Goal: Task Accomplishment & Management: Use online tool/utility

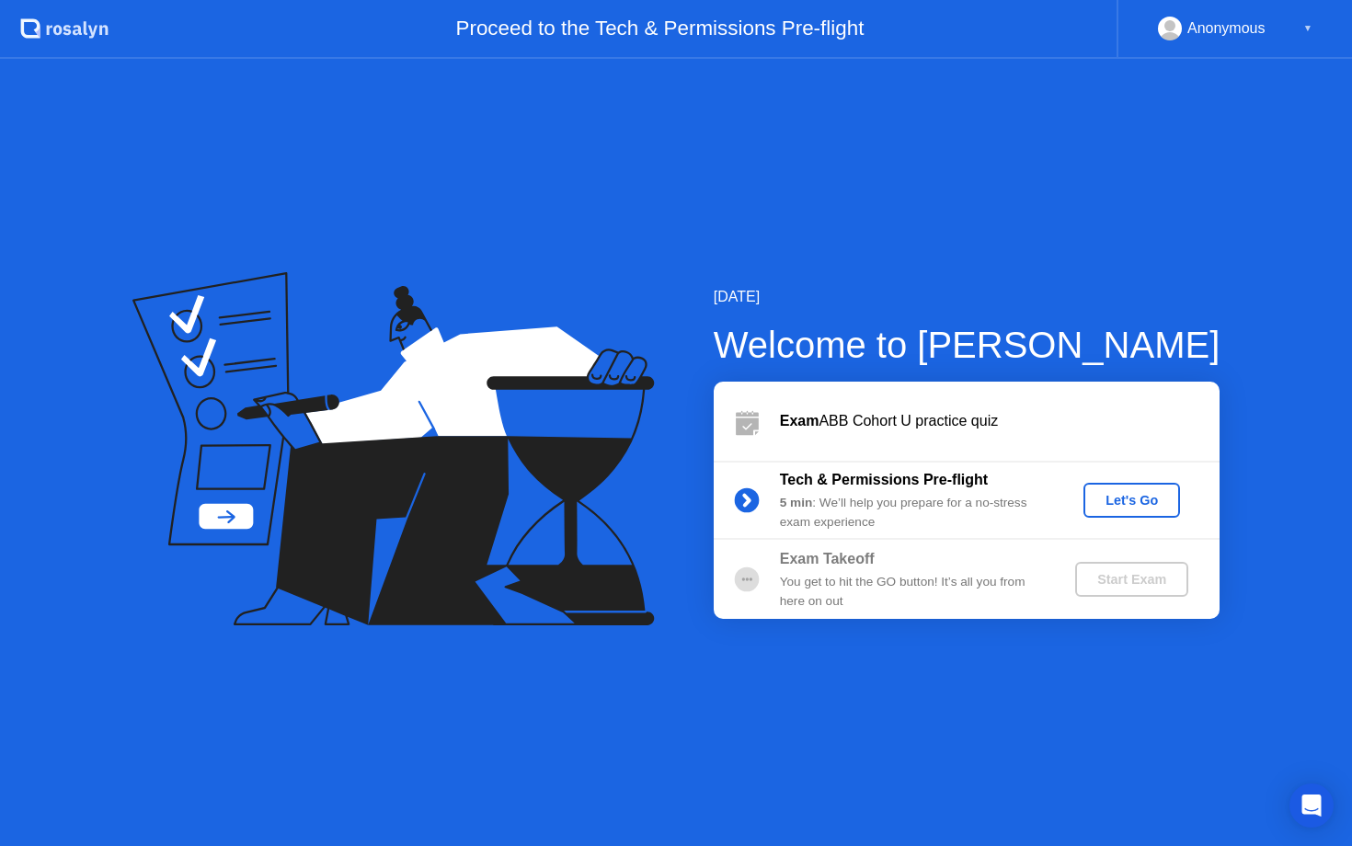
click at [1162, 507] on div "Let's Go" at bounding box center [1132, 500] width 82 height 15
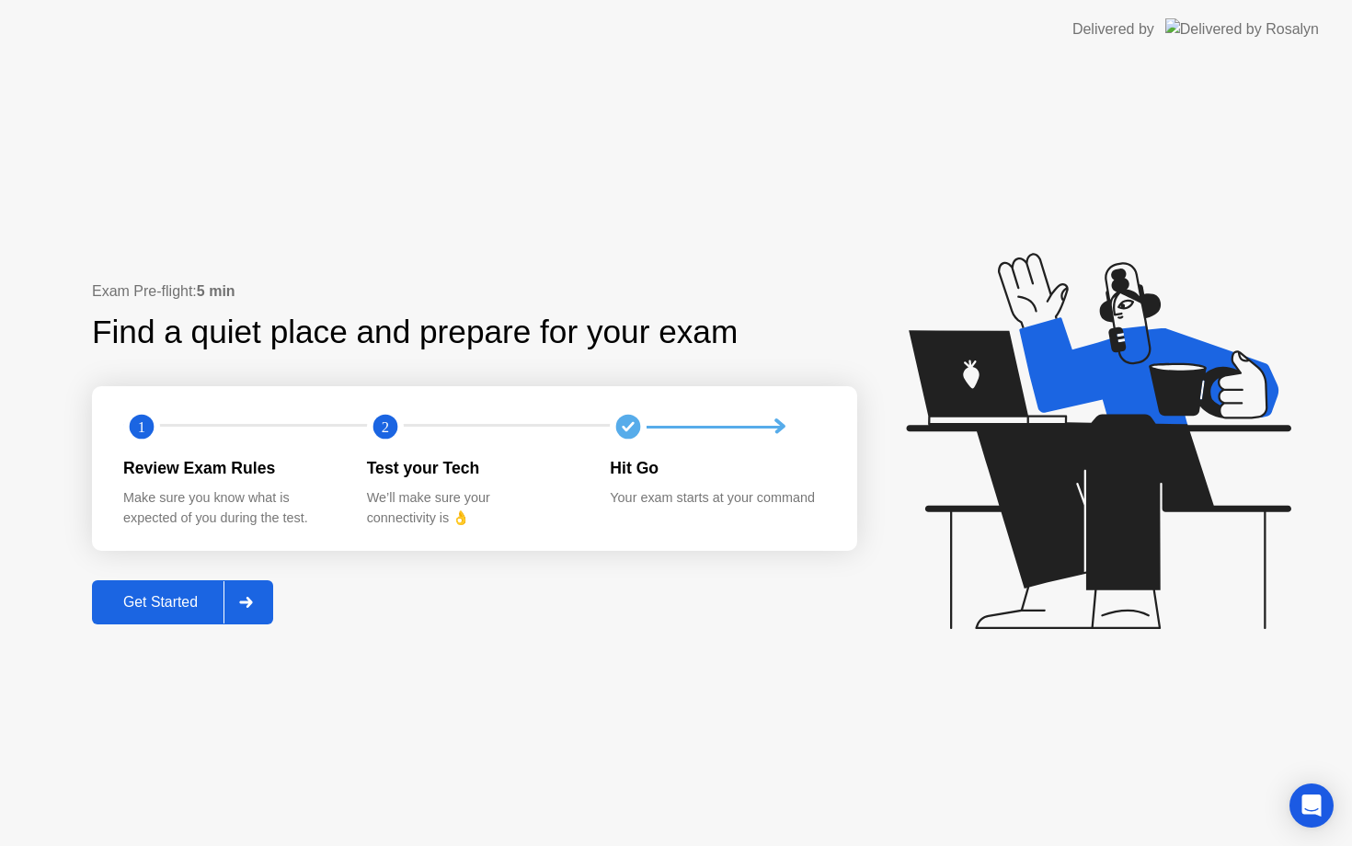
click at [232, 602] on div at bounding box center [246, 602] width 44 height 42
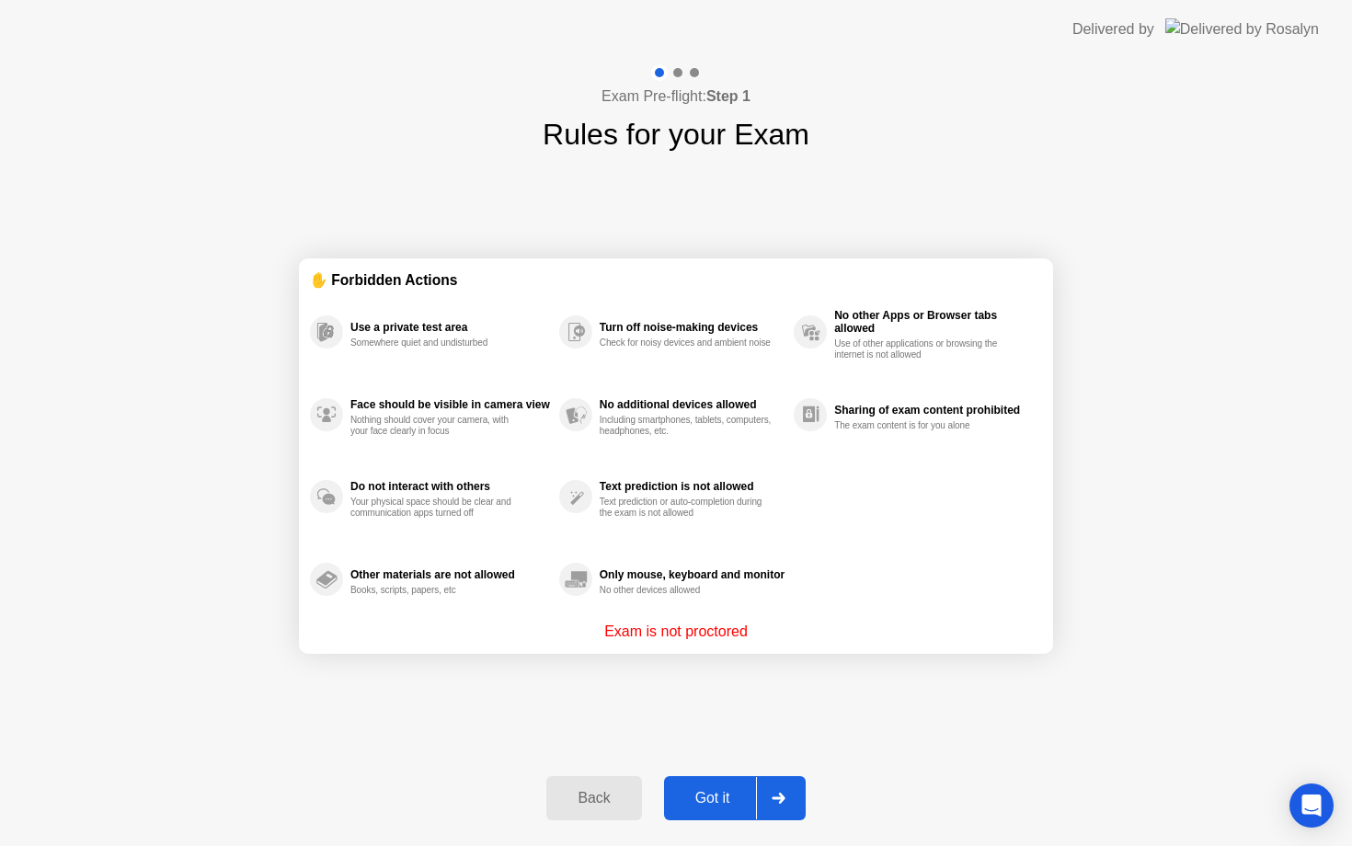
click at [727, 784] on button "Got it" at bounding box center [735, 798] width 142 height 44
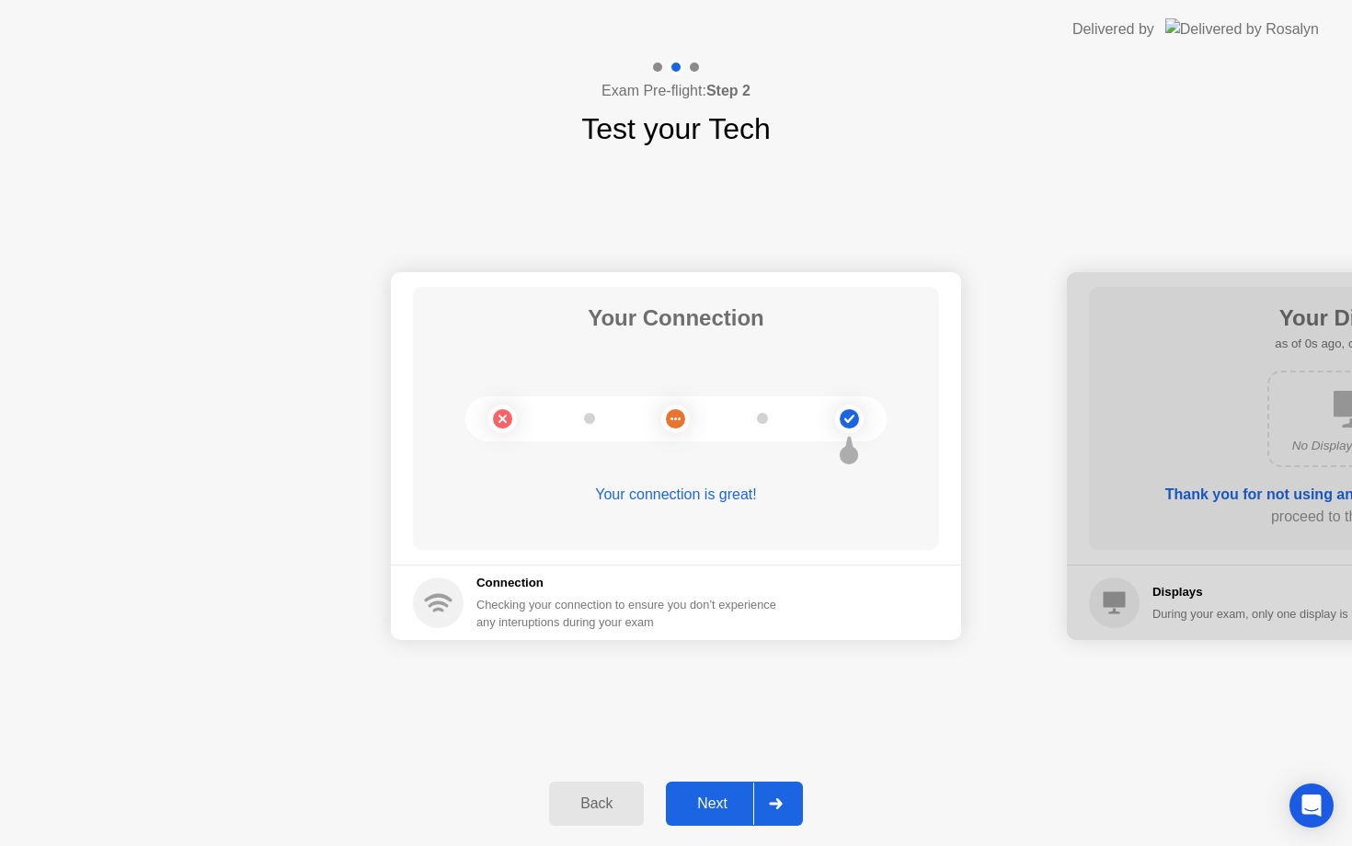
click at [731, 789] on button "Next" at bounding box center [734, 804] width 137 height 44
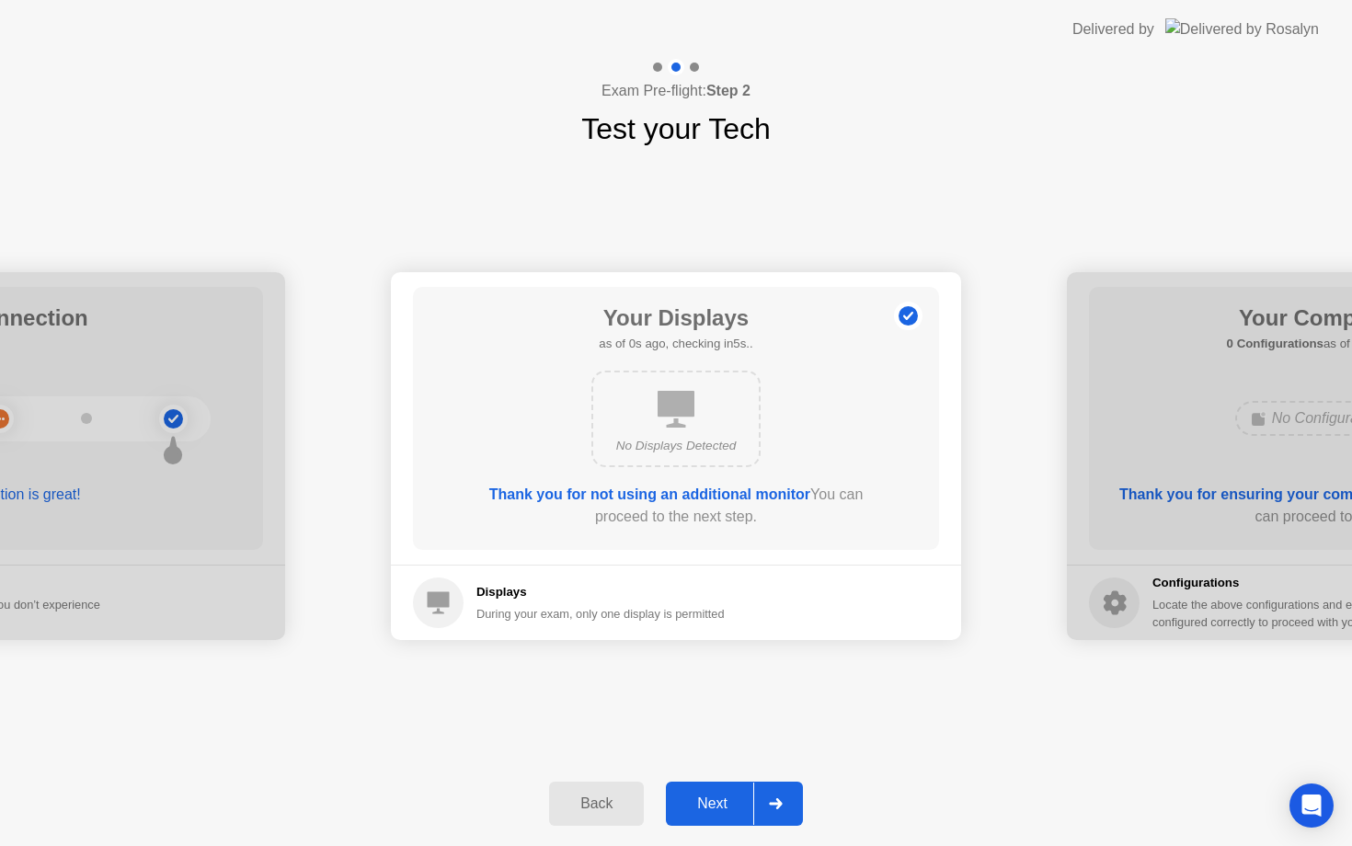
click at [731, 789] on button "Next" at bounding box center [734, 804] width 137 height 44
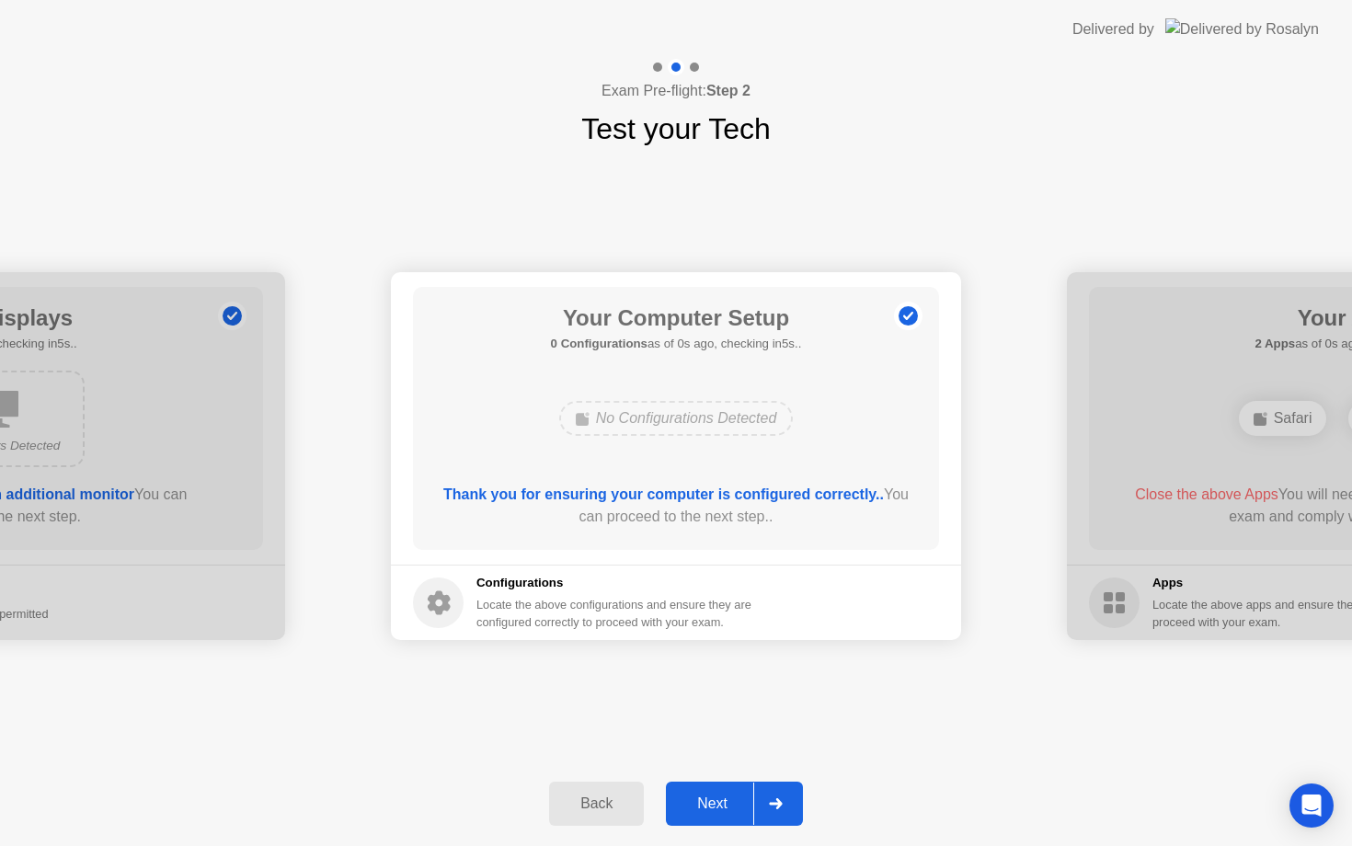
click at [731, 789] on button "Next" at bounding box center [734, 804] width 137 height 44
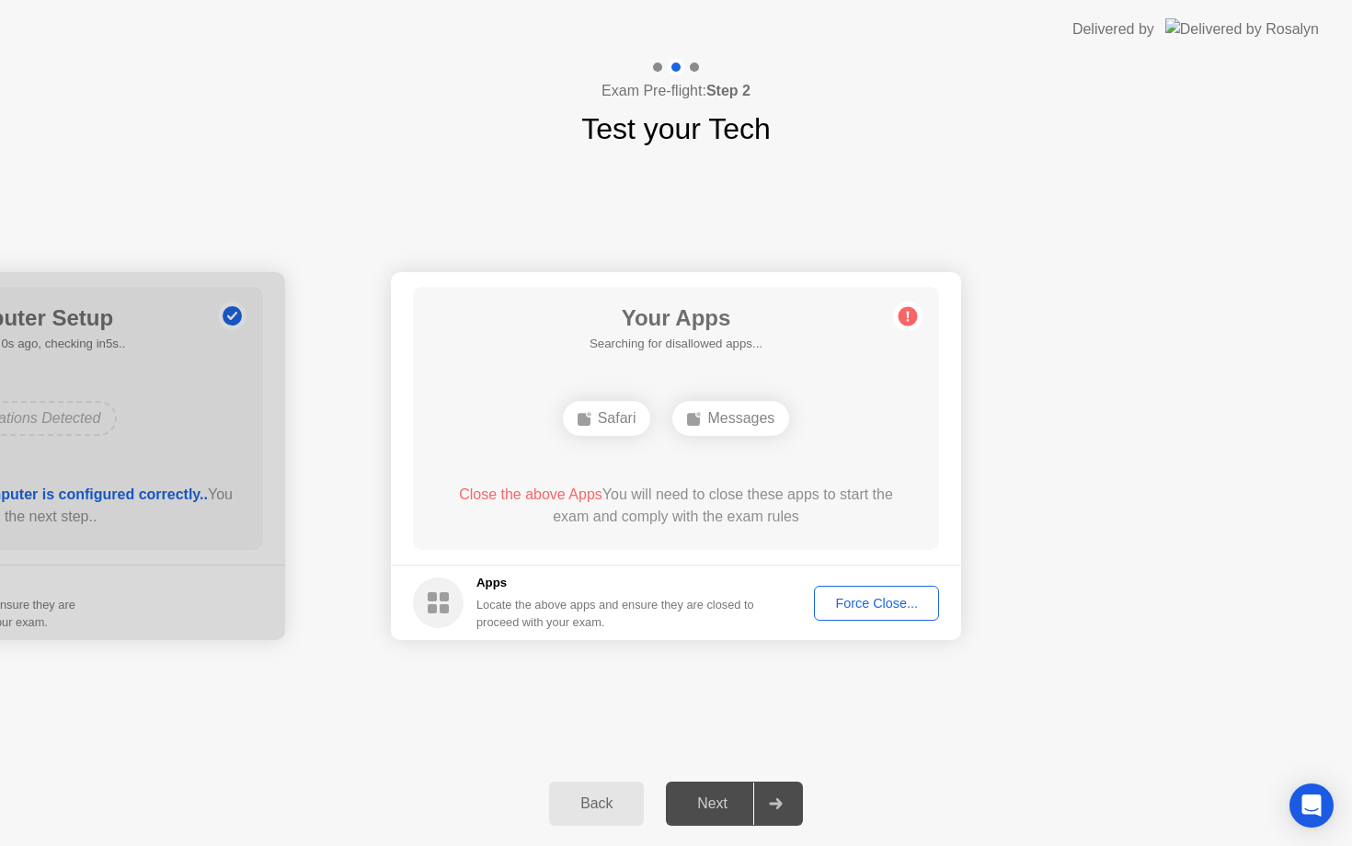
click at [921, 600] on div "Force Close..." at bounding box center [877, 603] width 112 height 15
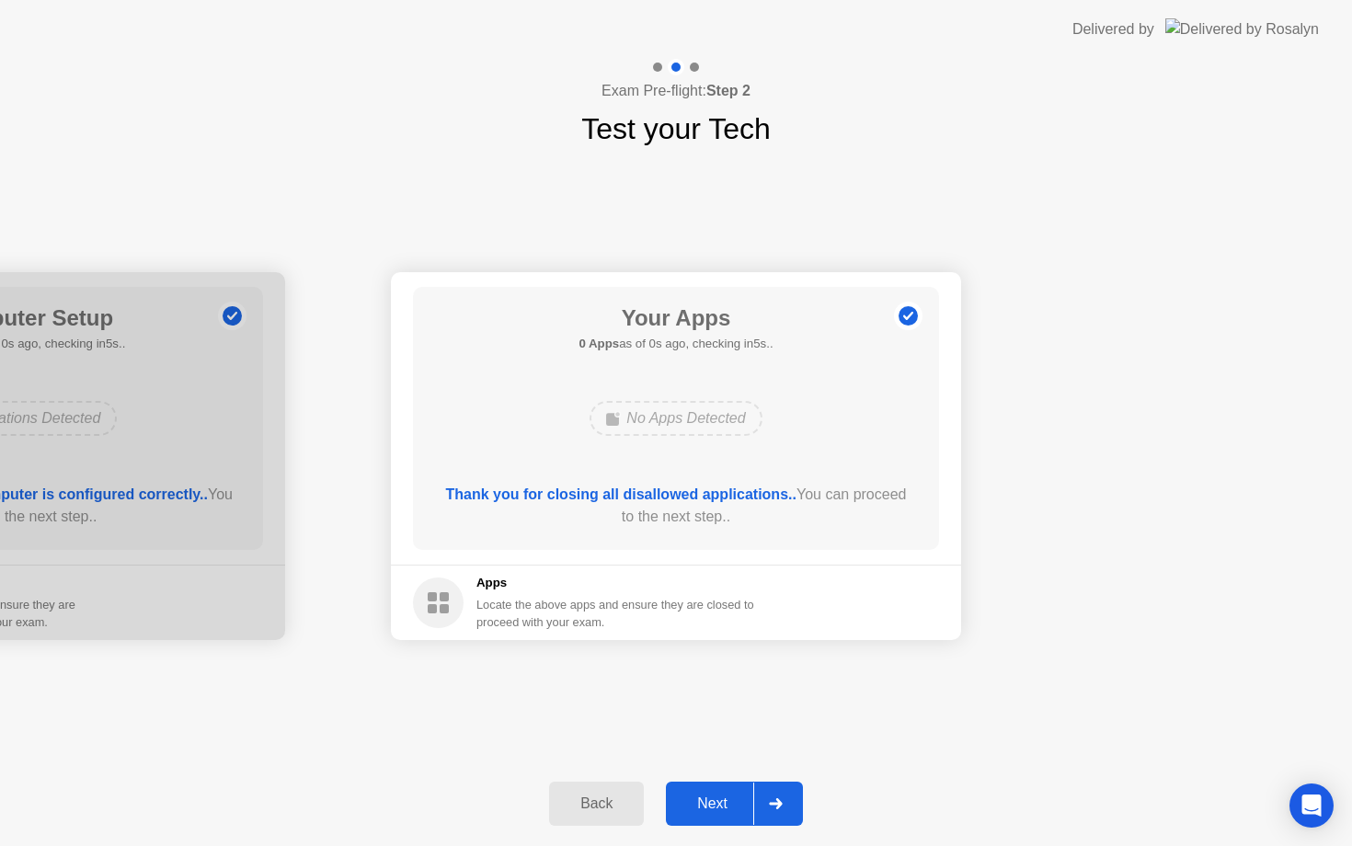
drag, startPoint x: 472, startPoint y: 490, endPoint x: 499, endPoint y: 491, distance: 27.6
click at [781, 801] on icon at bounding box center [775, 803] width 13 height 11
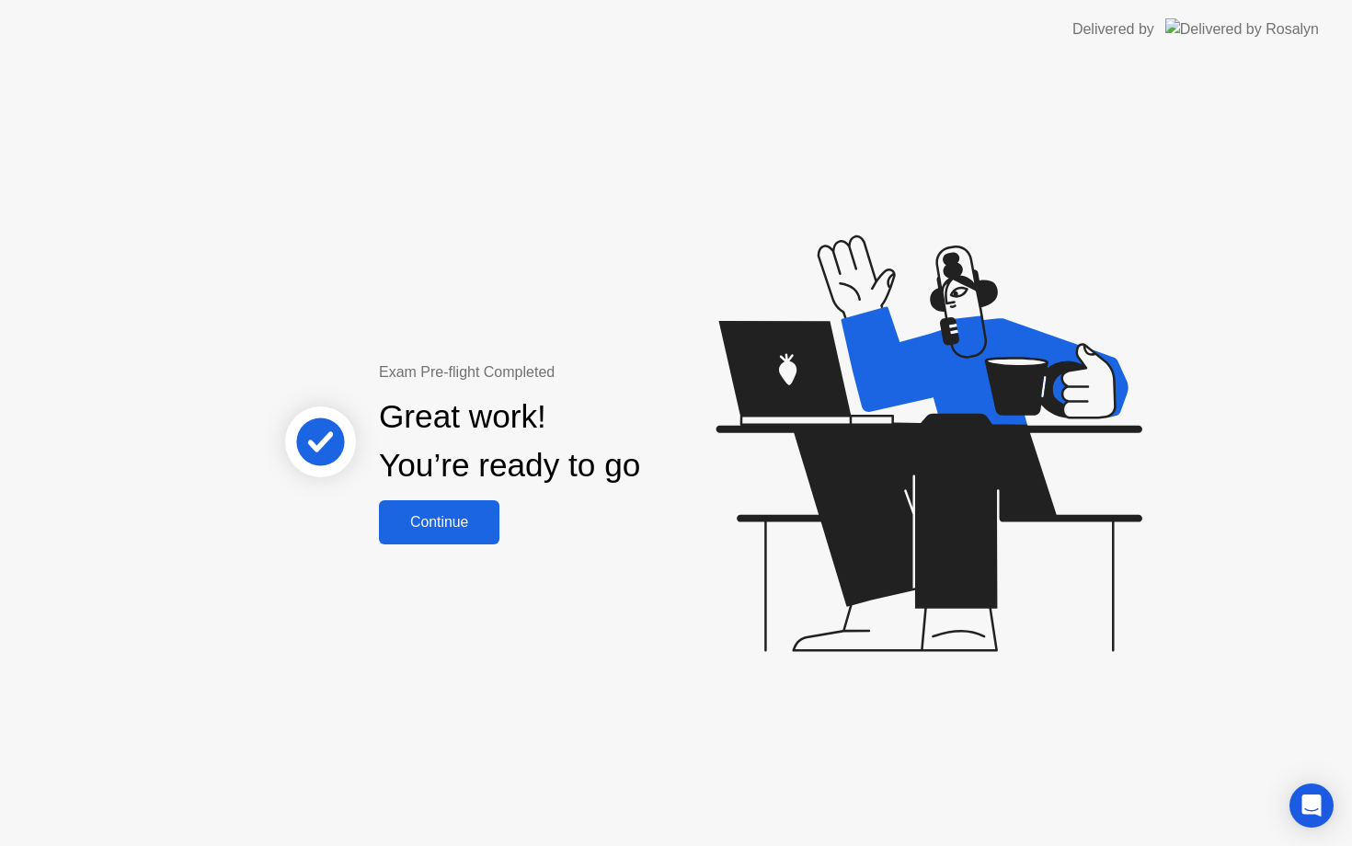
click at [431, 534] on button "Continue" at bounding box center [439, 522] width 121 height 44
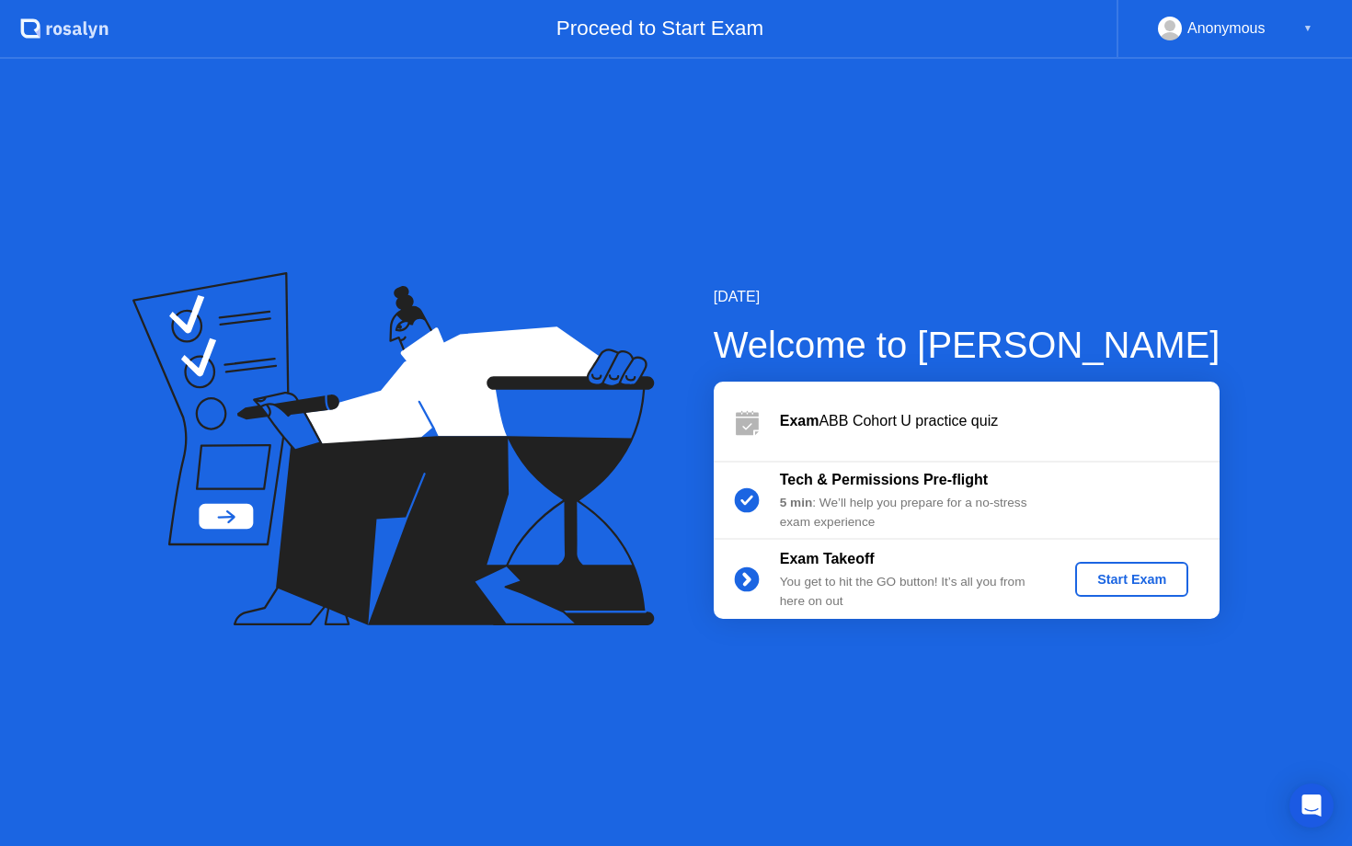
click at [1116, 579] on div "Start Exam" at bounding box center [1132, 579] width 98 height 15
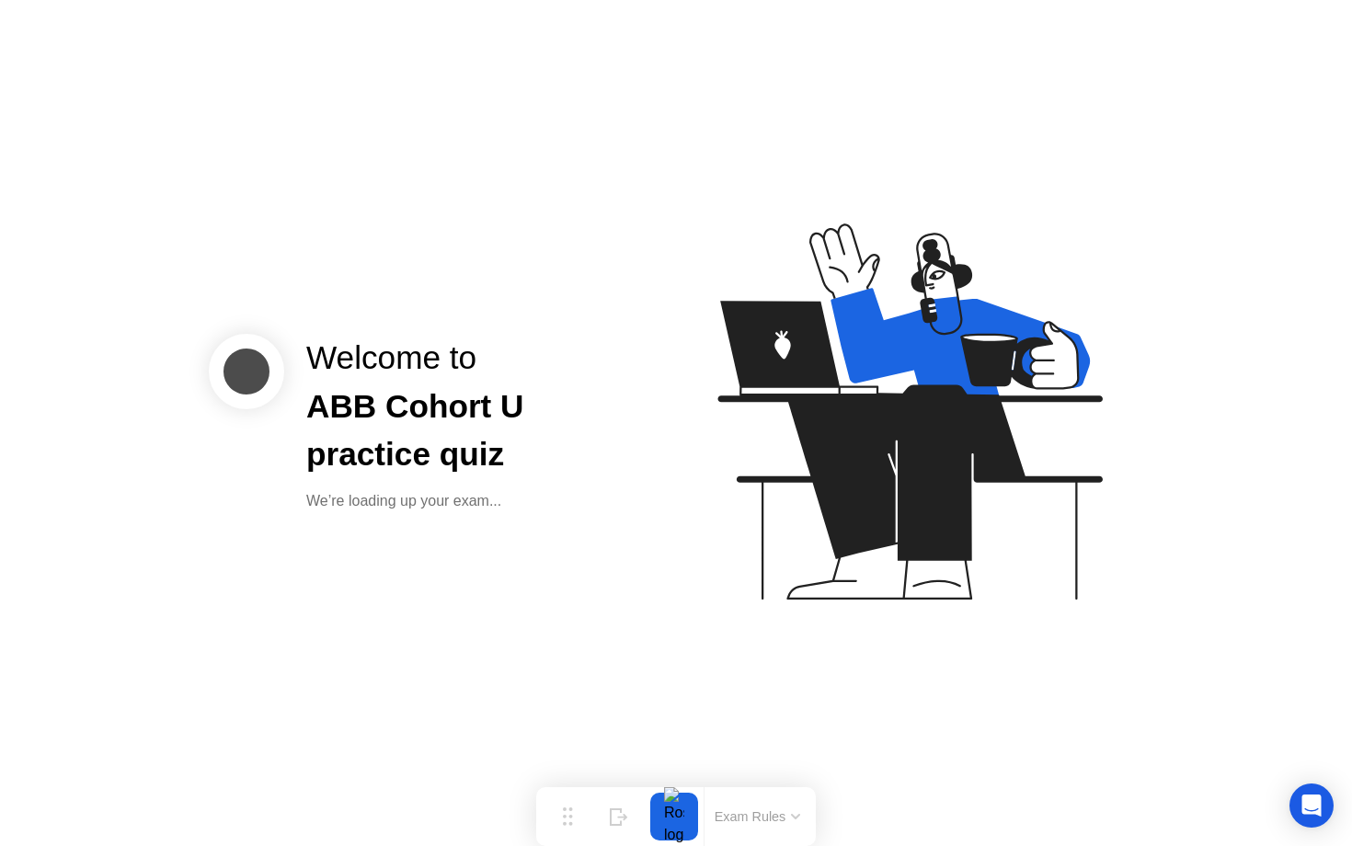
click at [782, 474] on icon at bounding box center [906, 420] width 475 height 471
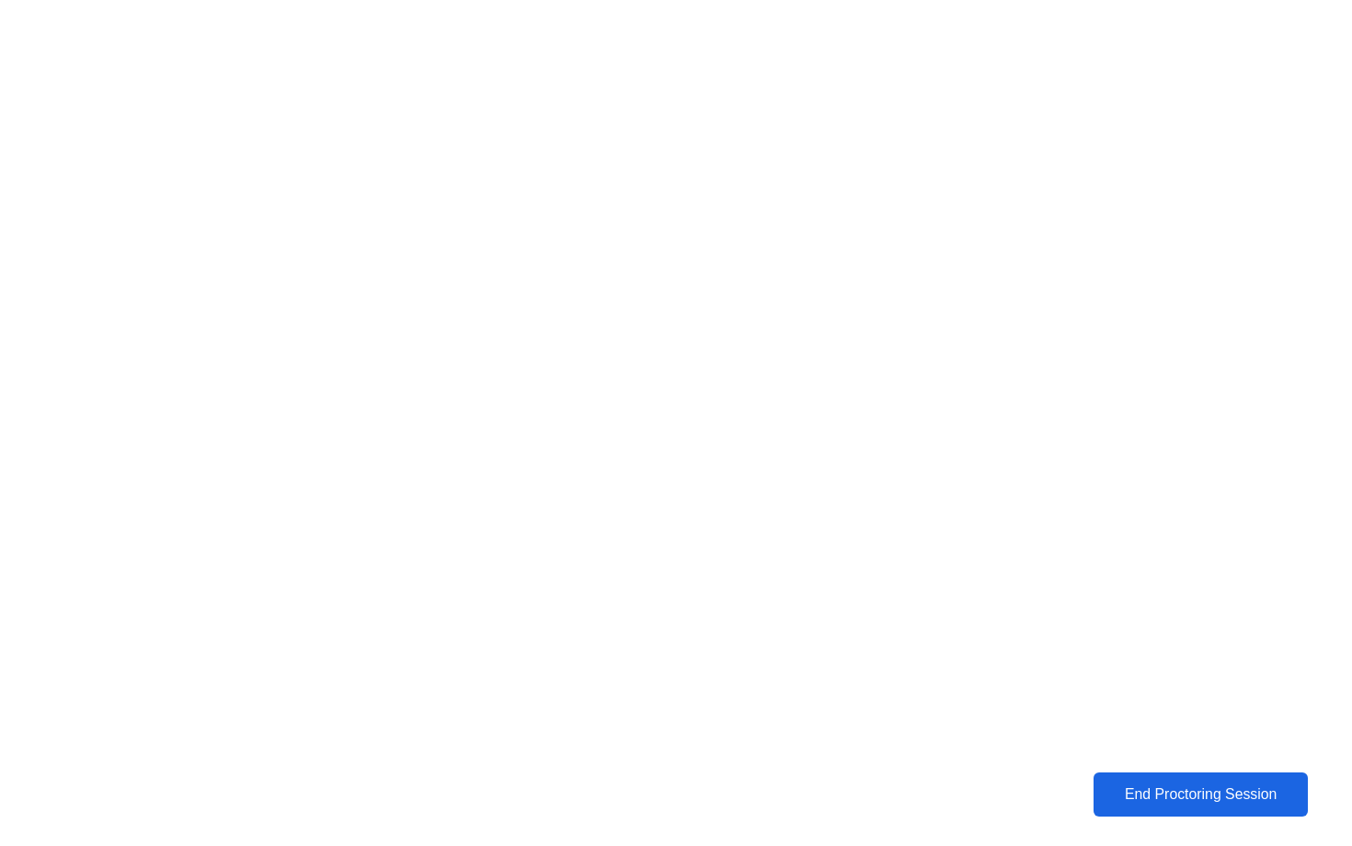
click at [1180, 786] on div "End Proctoring Session" at bounding box center [1200, 794] width 206 height 17
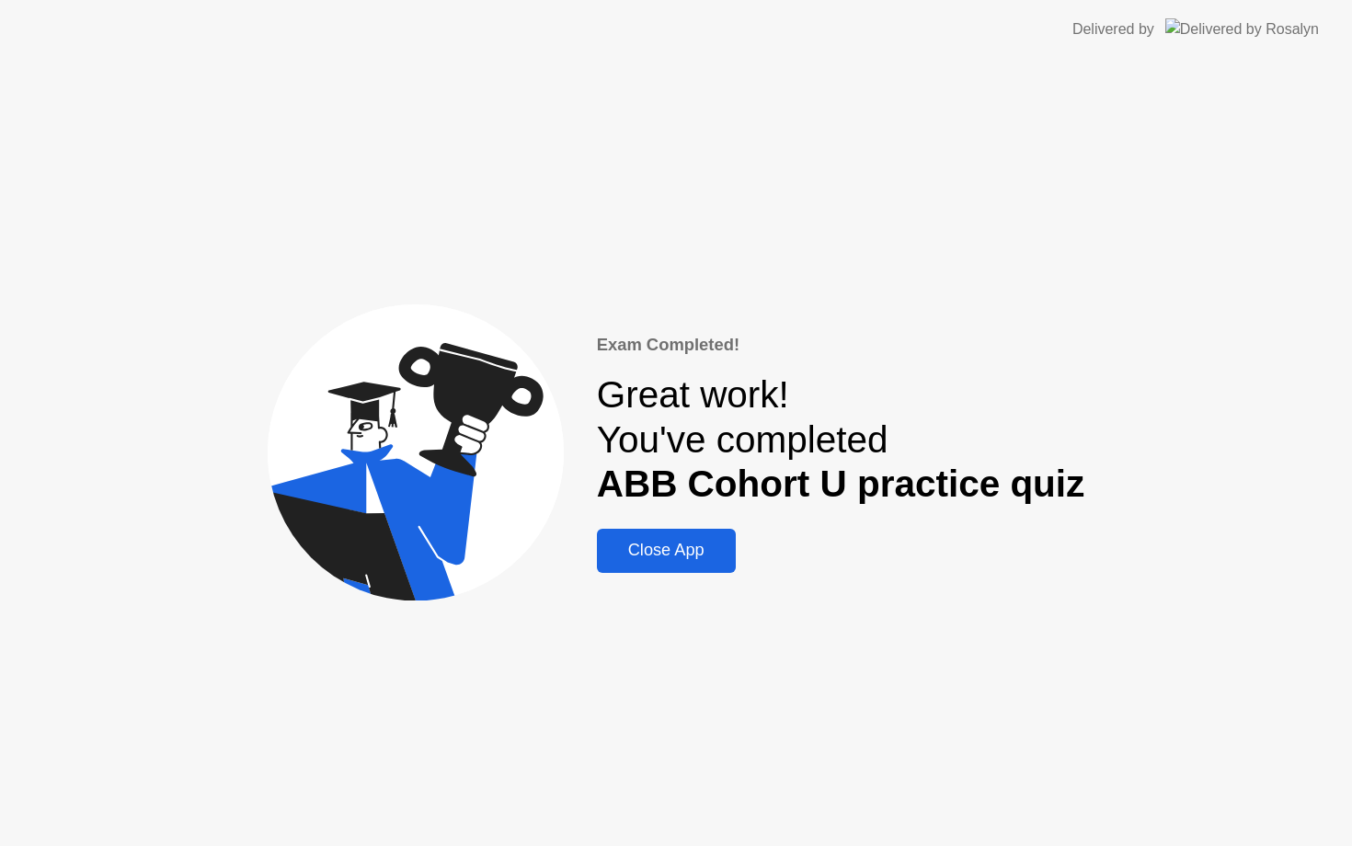
click at [696, 554] on div "Close App" at bounding box center [667, 550] width 128 height 19
